Goal: Use online tool/utility: Utilize a website feature to perform a specific function

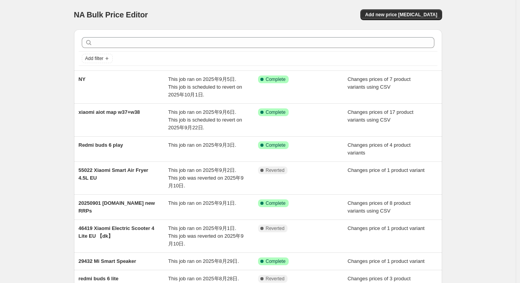
click at [229, 3] on div "NA Bulk Price Editor. This page is ready NA Bulk Price Editor Add new price [ME…" at bounding box center [258, 14] width 368 height 29
click at [338, 14] on div "Add new price [MEDICAL_DATA]" at bounding box center [349, 14] width 185 height 11
